Goal: Task Accomplishment & Management: Complete application form

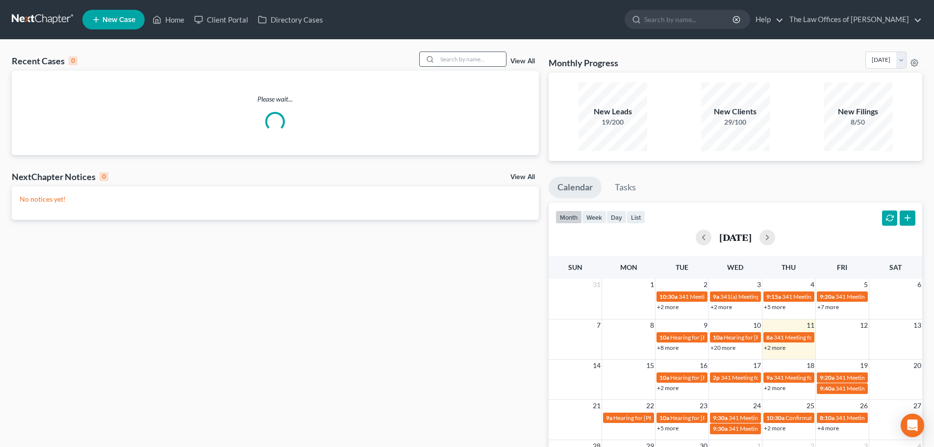
click at [456, 57] on input "search" at bounding box center [471, 59] width 69 height 14
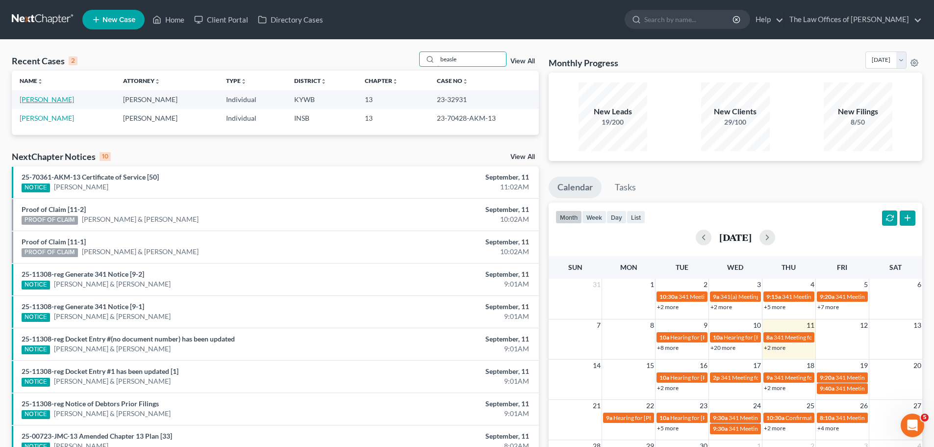
type input "beasle"
click at [50, 98] on link "[PERSON_NAME]" at bounding box center [47, 99] width 54 height 8
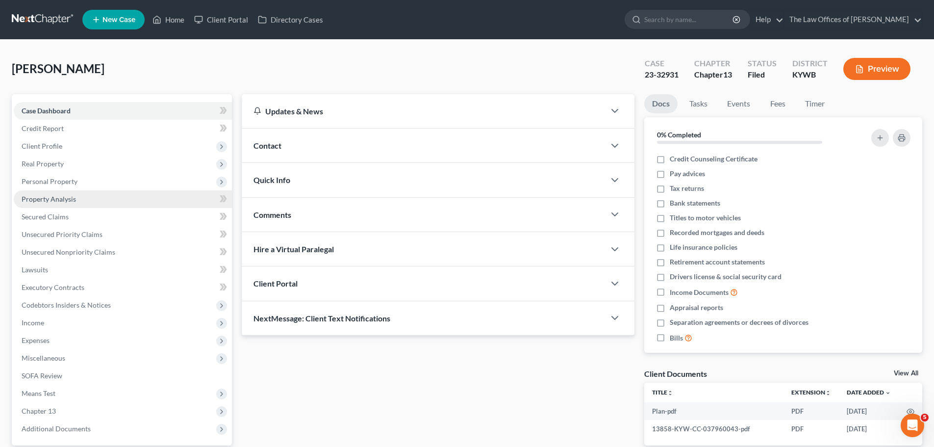
click at [71, 202] on span "Property Analysis" at bounding box center [49, 199] width 54 height 8
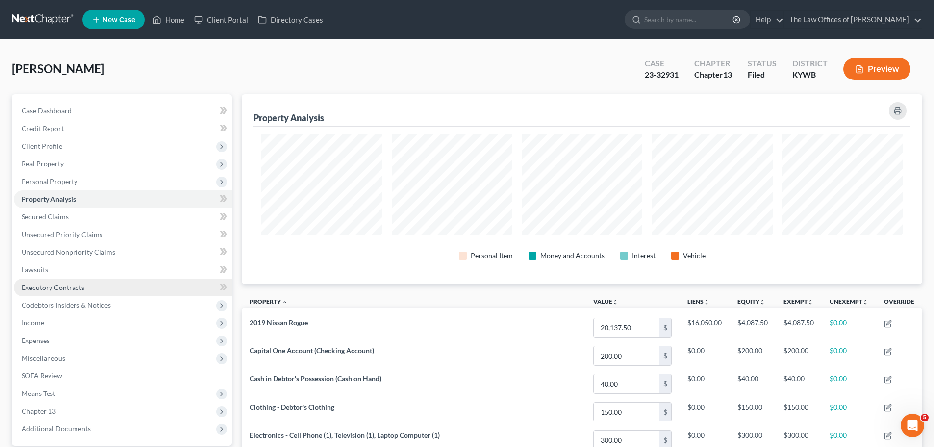
click at [78, 292] on link "Executory Contracts" at bounding box center [123, 288] width 218 height 18
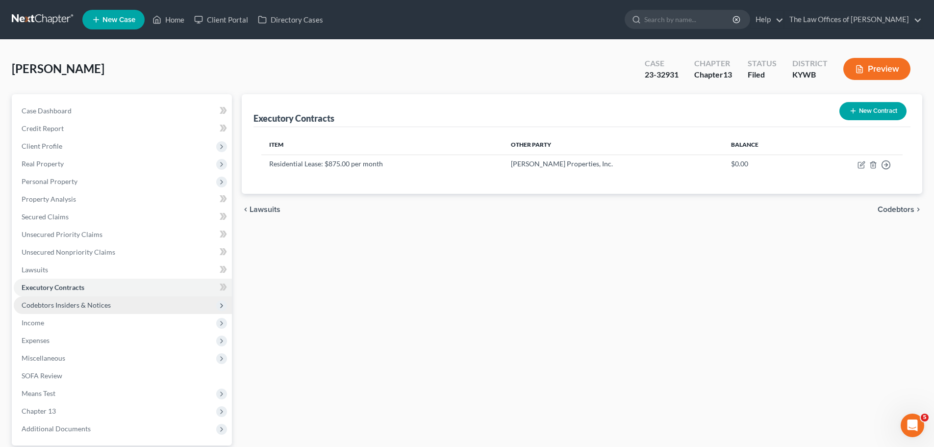
click at [77, 308] on span "Codebtors Insiders & Notices" at bounding box center [66, 305] width 89 height 8
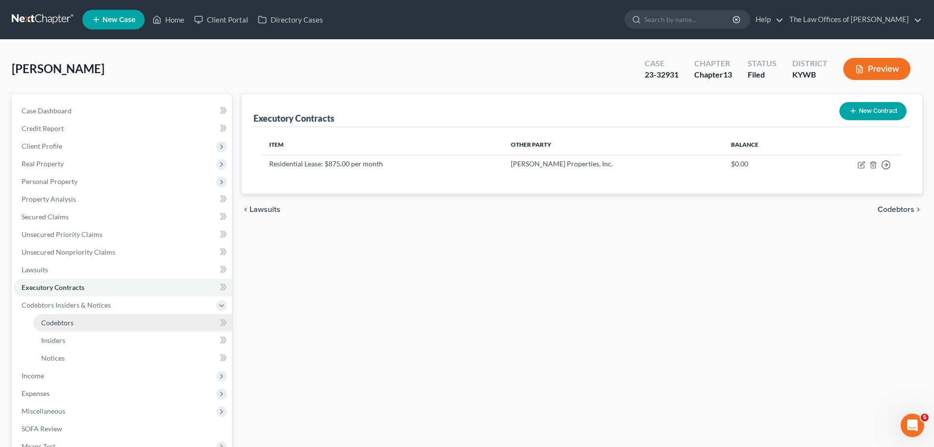
click at [66, 319] on span "Codebtors" at bounding box center [57, 322] width 32 height 8
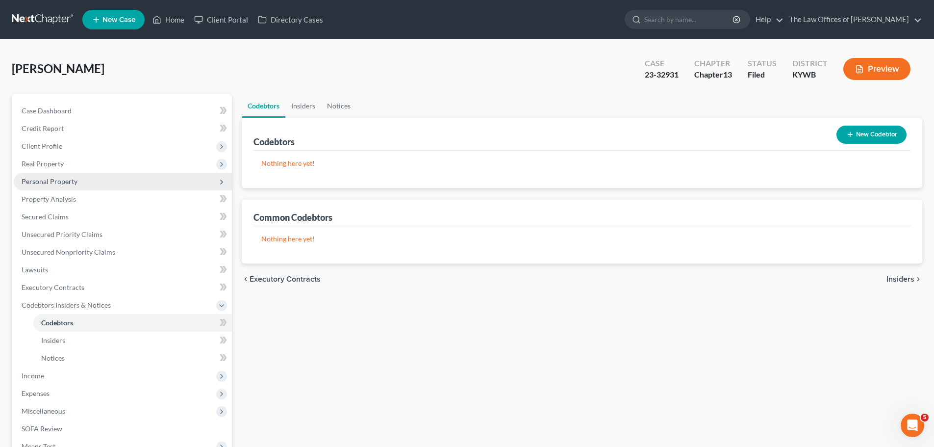
click at [78, 180] on span "Personal Property" at bounding box center [123, 182] width 218 height 18
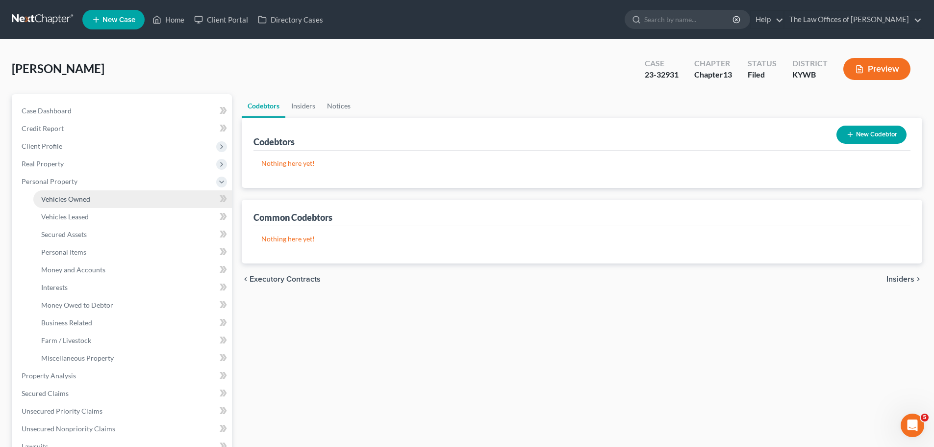
click at [78, 195] on span "Vehicles Owned" at bounding box center [65, 199] width 49 height 8
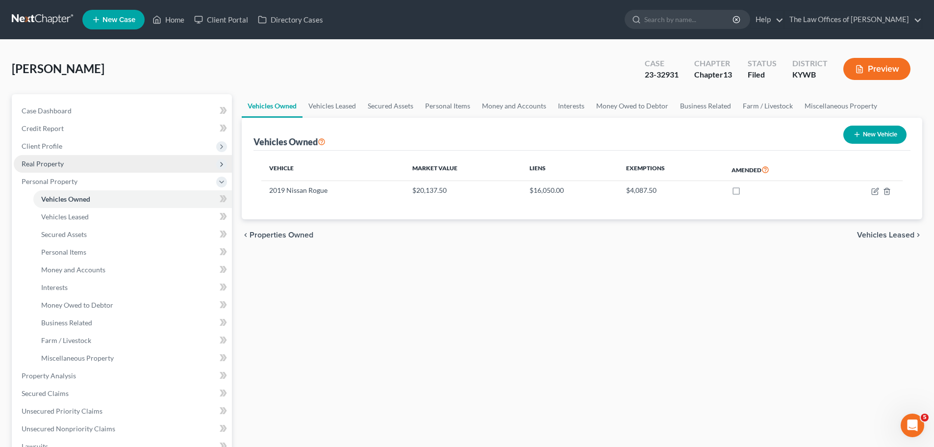
click at [79, 164] on span "Real Property" at bounding box center [123, 164] width 218 height 18
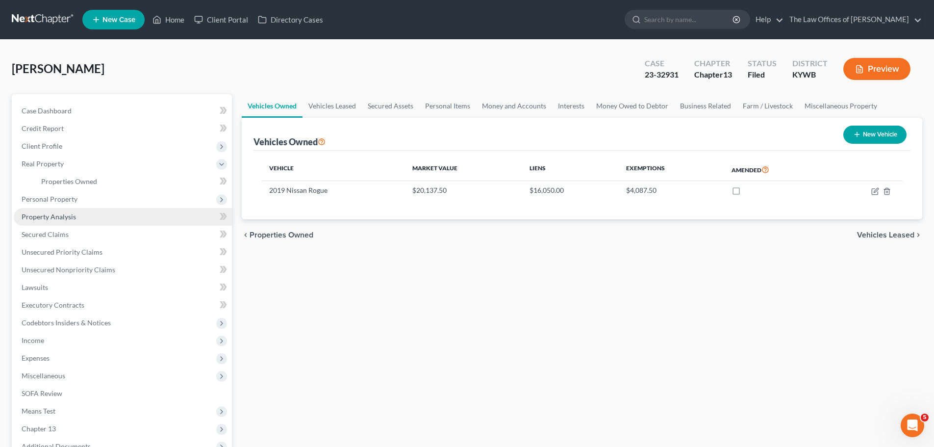
click at [69, 210] on link "Property Analysis" at bounding box center [123, 217] width 218 height 18
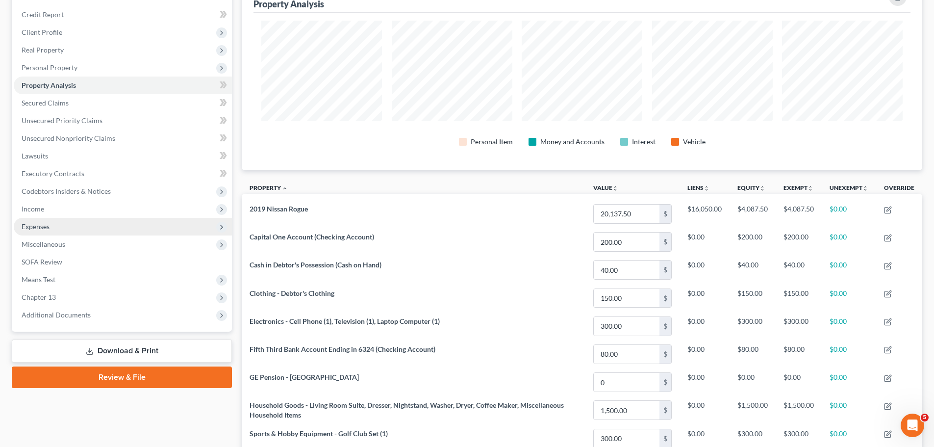
scroll to position [121, 0]
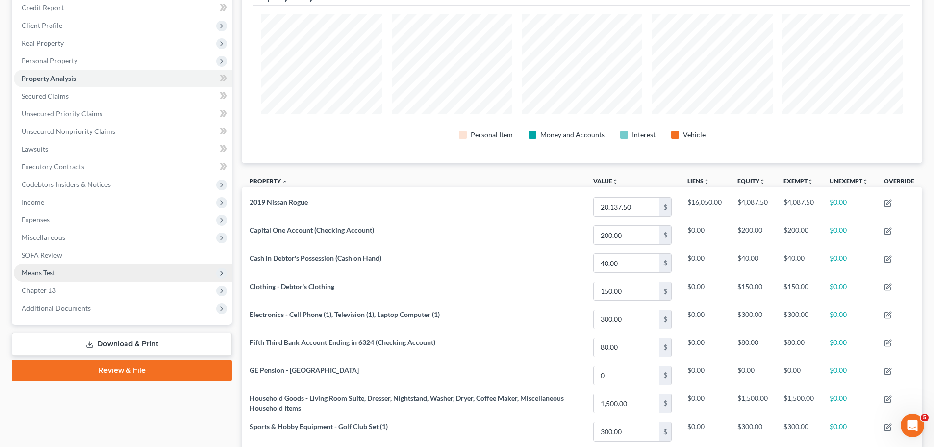
click at [54, 275] on span "Means Test" at bounding box center [39, 272] width 34 height 8
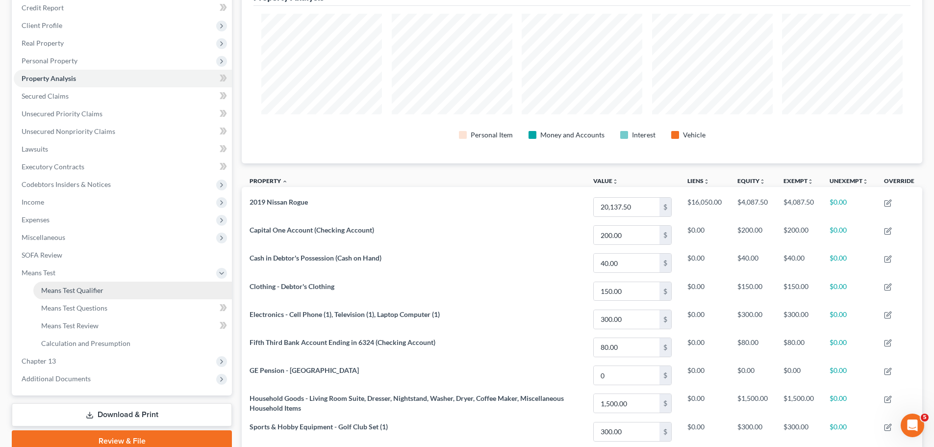
click at [122, 290] on link "Means Test Qualifier" at bounding box center [132, 291] width 199 height 18
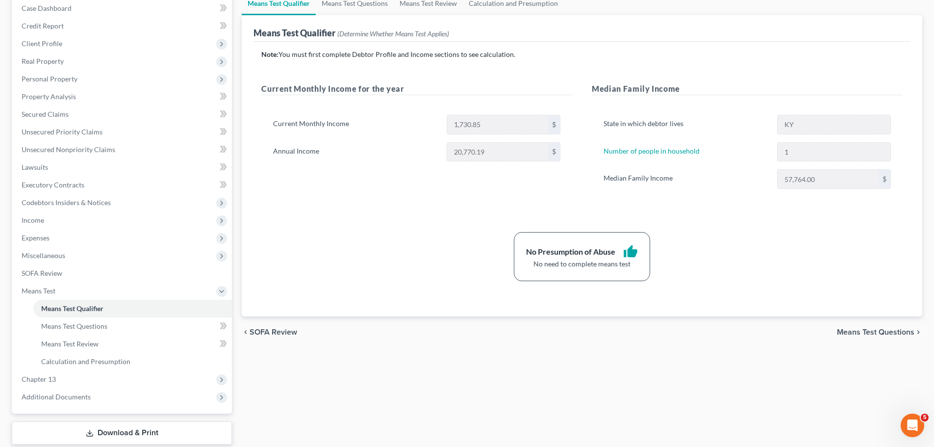
scroll to position [105, 0]
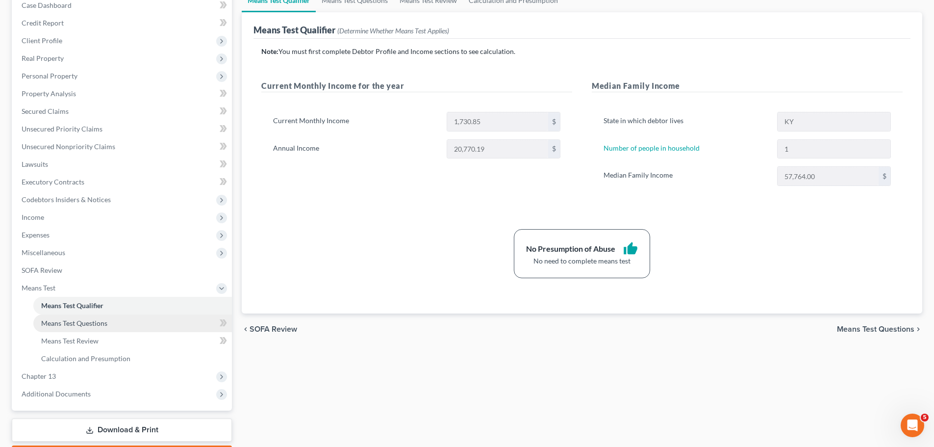
click at [71, 325] on span "Means Test Questions" at bounding box center [74, 323] width 66 height 8
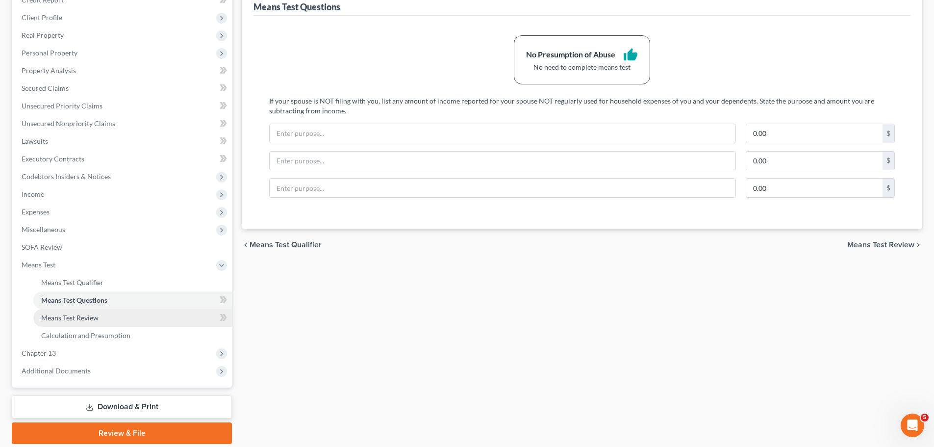
click at [84, 320] on span "Means Test Review" at bounding box center [69, 317] width 57 height 8
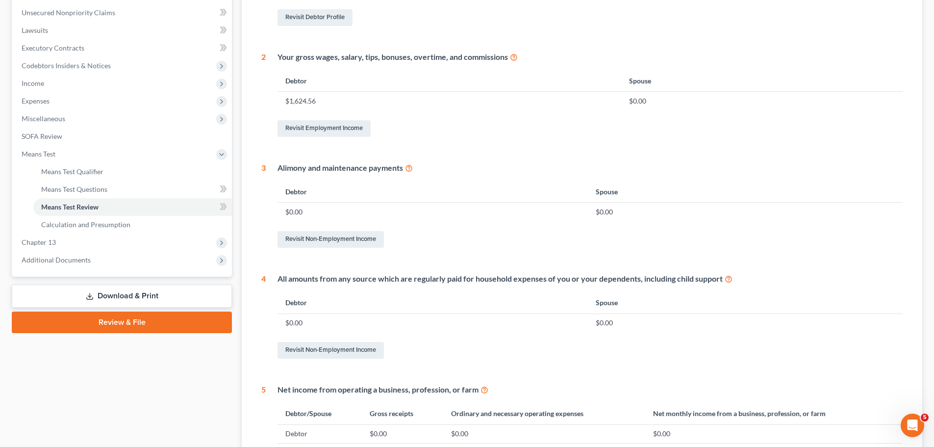
scroll to position [240, 0]
click at [96, 221] on span "Calculation and Presumption" at bounding box center [85, 224] width 89 height 8
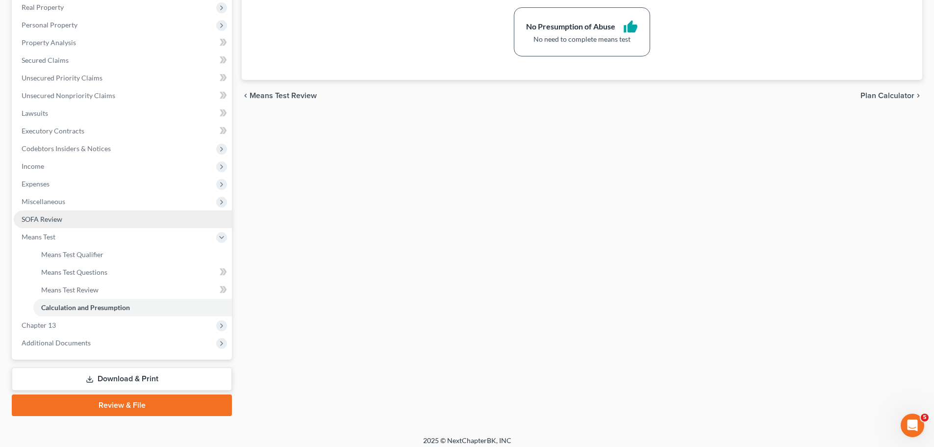
scroll to position [163, 0]
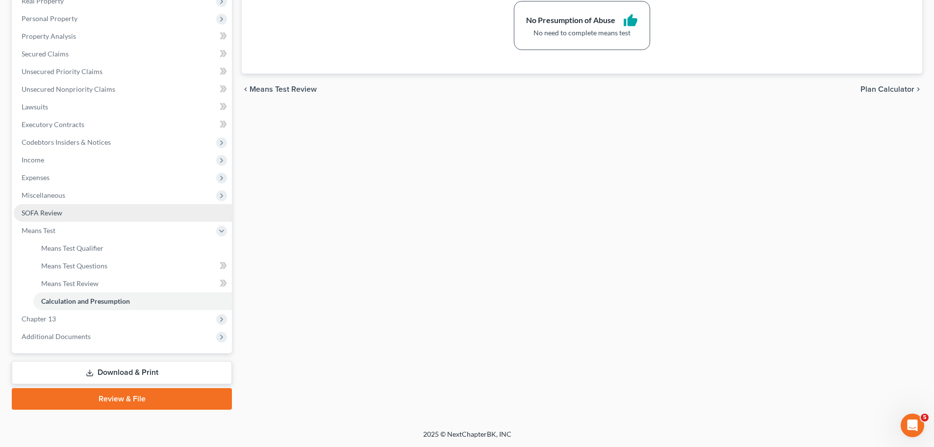
click at [70, 210] on link "SOFA Review" at bounding box center [123, 213] width 218 height 18
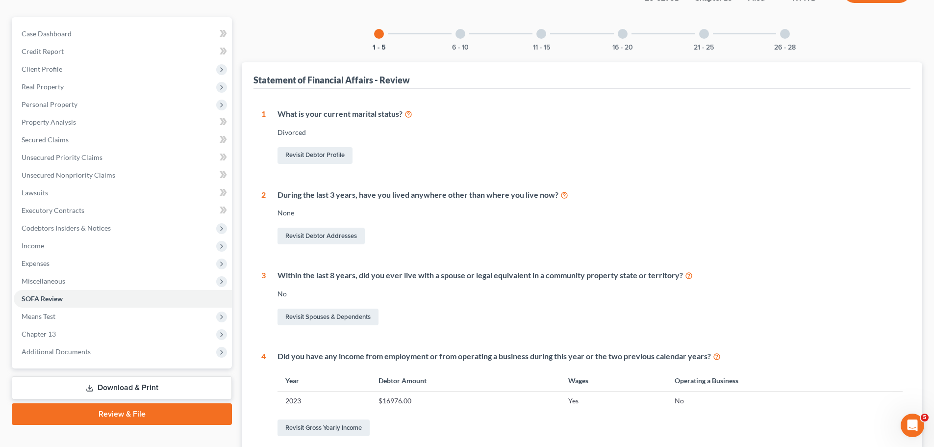
click at [460, 35] on div at bounding box center [461, 34] width 10 height 10
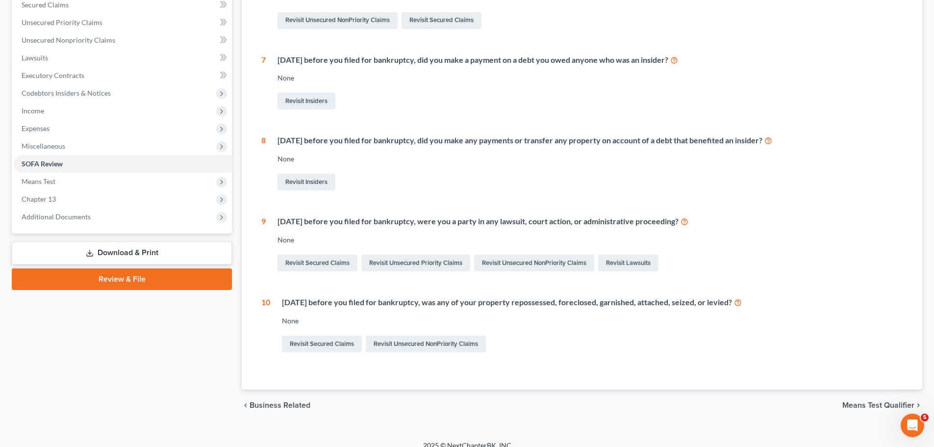
scroll to position [218, 0]
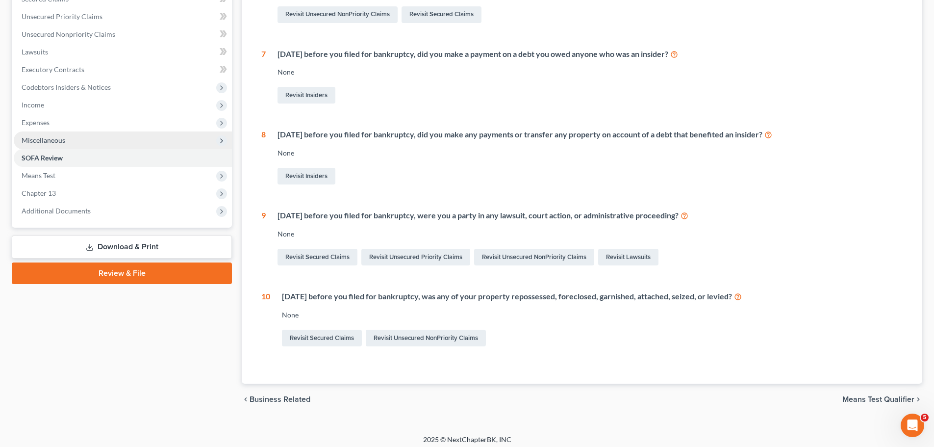
click at [34, 143] on span "Miscellaneous" at bounding box center [44, 140] width 44 height 8
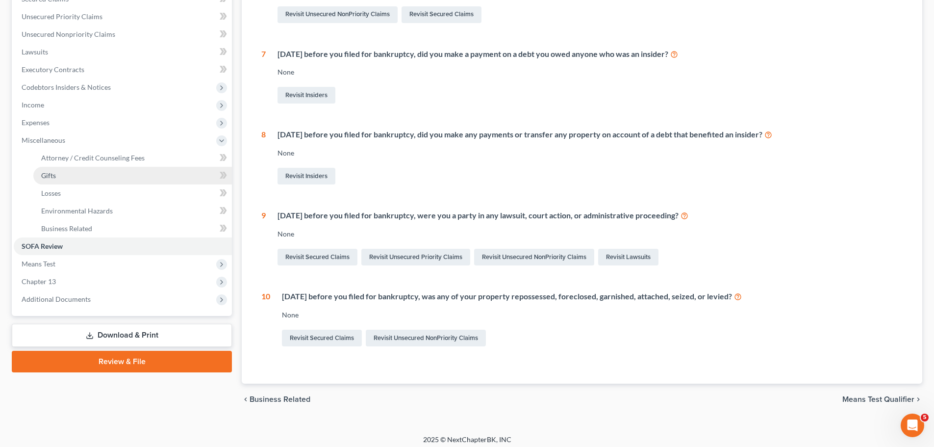
click at [52, 180] on link "Gifts" at bounding box center [132, 176] width 199 height 18
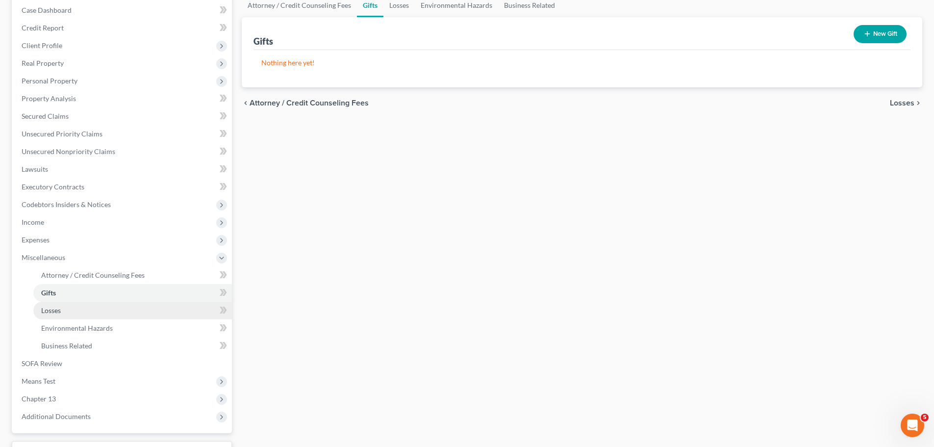
click at [55, 312] on span "Losses" at bounding box center [51, 310] width 20 height 8
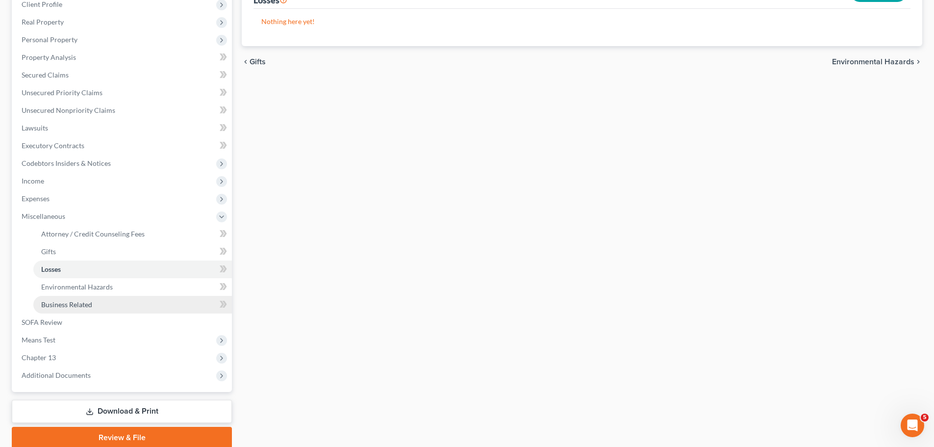
click at [77, 307] on span "Business Related" at bounding box center [66, 304] width 51 height 8
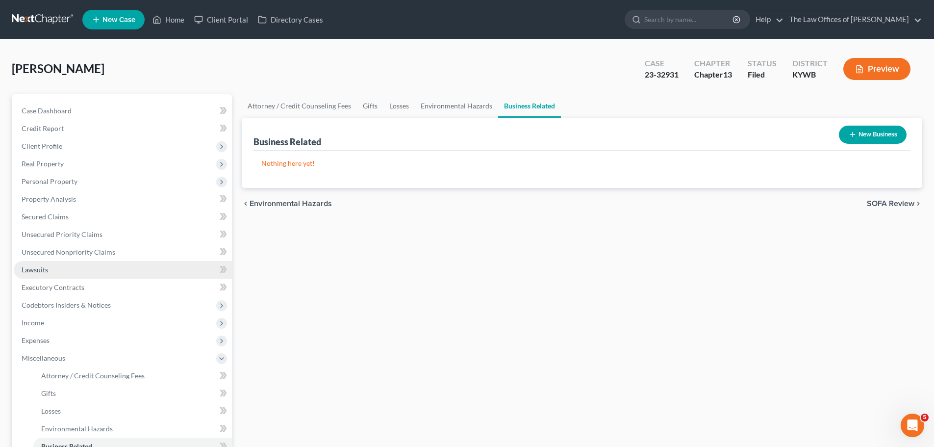
click at [54, 265] on link "Lawsuits" at bounding box center [123, 270] width 218 height 18
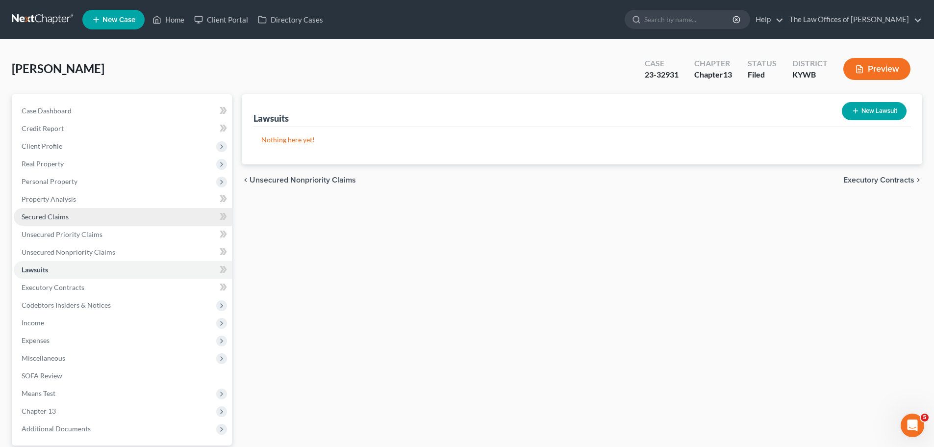
click at [45, 211] on link "Secured Claims" at bounding box center [123, 217] width 218 height 18
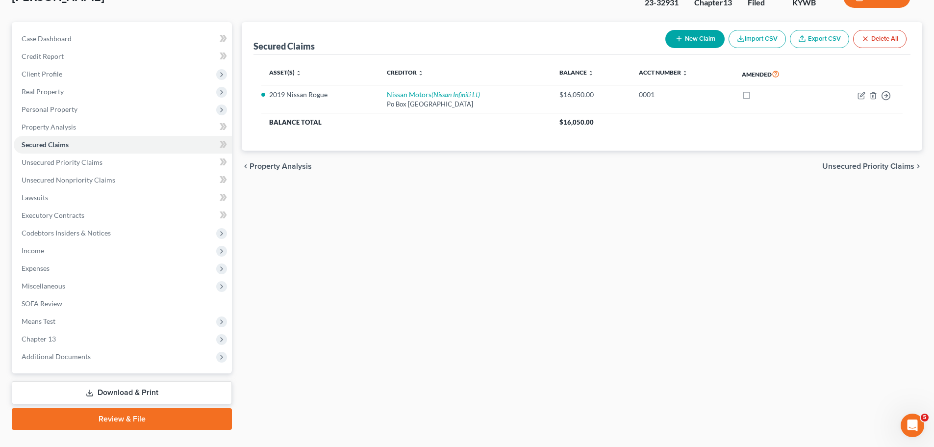
scroll to position [92, 0]
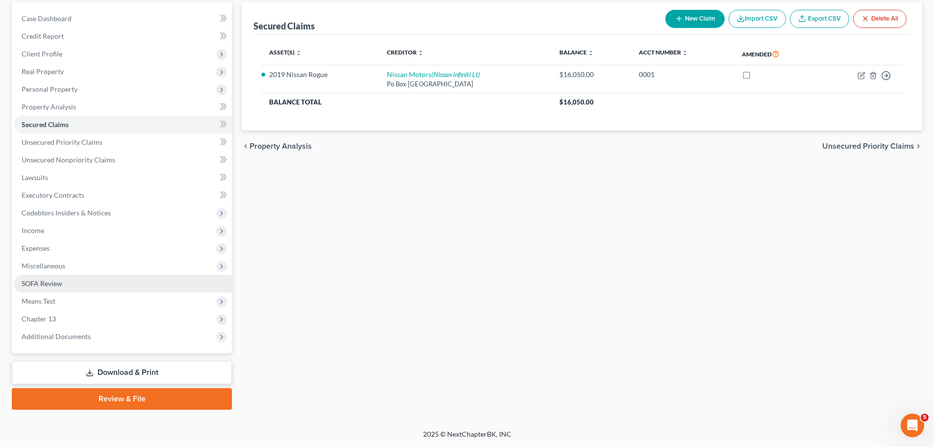
click at [48, 279] on span "SOFA Review" at bounding box center [42, 283] width 41 height 8
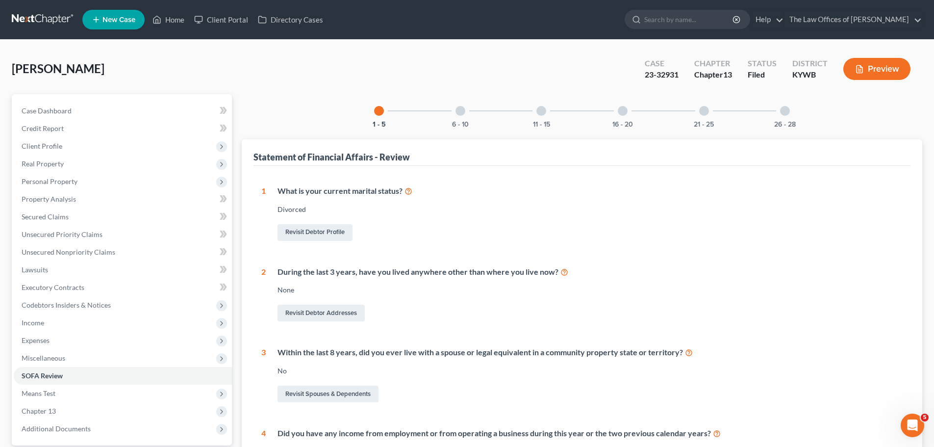
click at [451, 118] on div "6 - 10" at bounding box center [460, 110] width 33 height 33
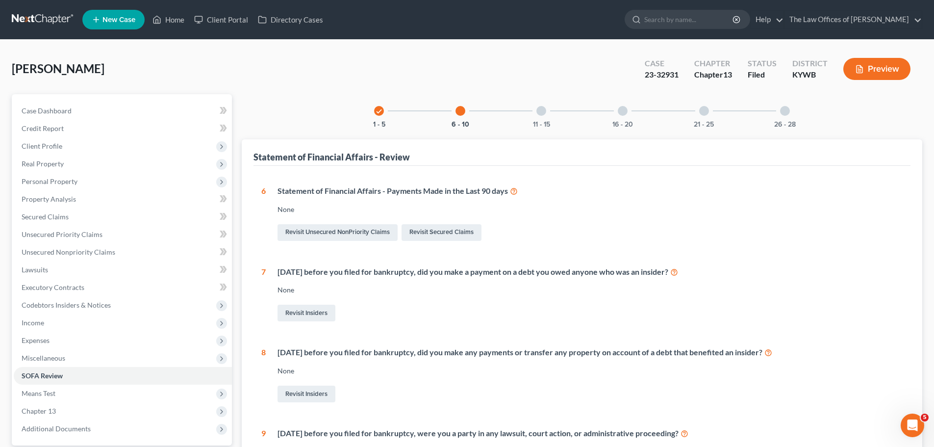
click at [535, 111] on div "11 - 15" at bounding box center [541, 110] width 33 height 33
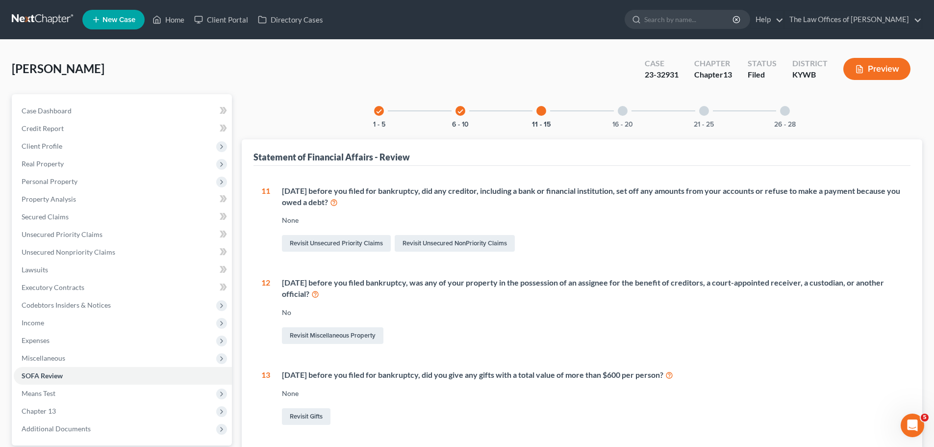
click at [618, 109] on div at bounding box center [623, 111] width 10 height 10
